Goal: Transaction & Acquisition: Subscribe to service/newsletter

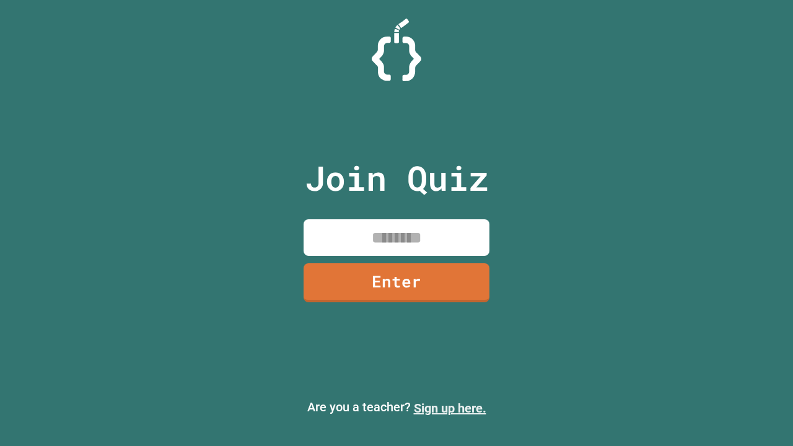
click at [450, 408] on link "Sign up here." at bounding box center [450, 408] width 72 height 15
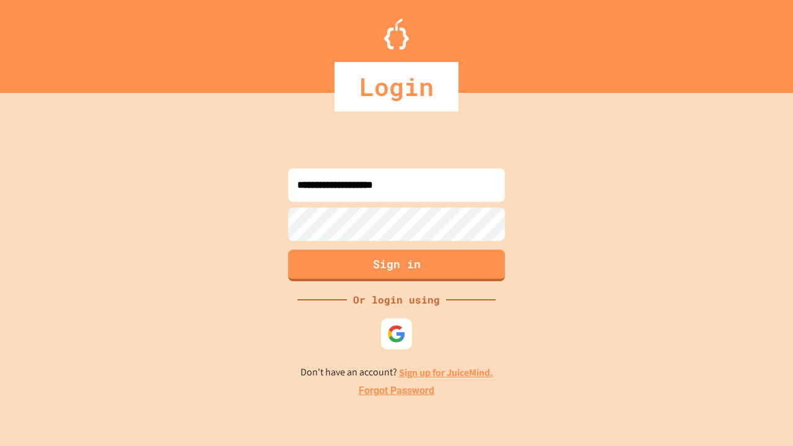
type input "**********"
